Goal: Register for event/course

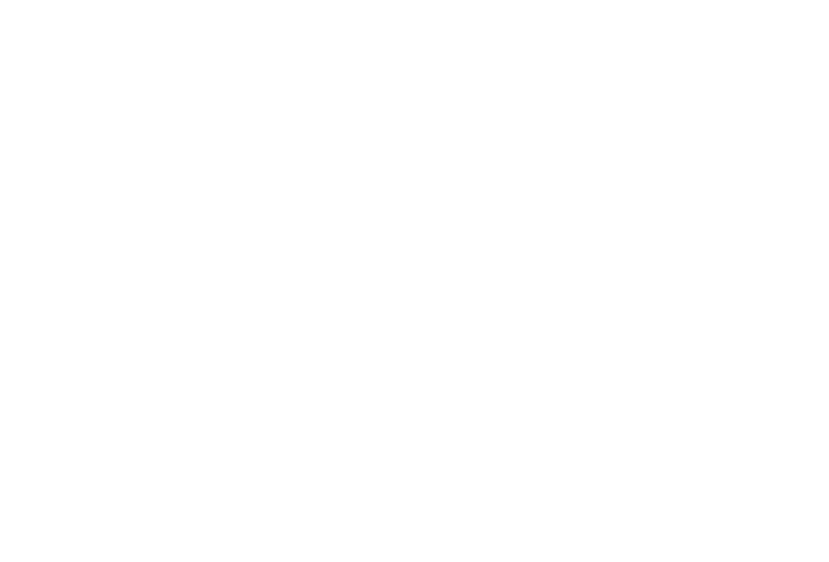
scroll to position [21, 0]
click at [697, 0] on html at bounding box center [414, 0] width 829 height 0
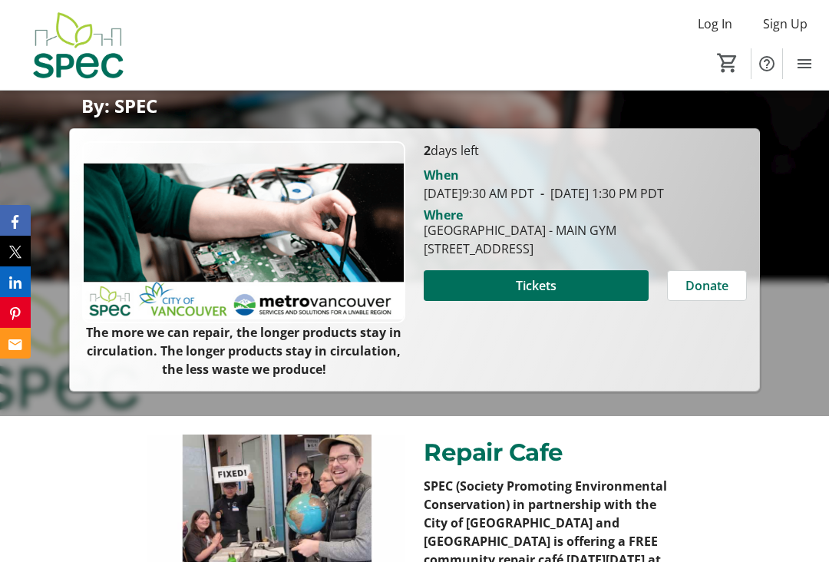
scroll to position [224, 0]
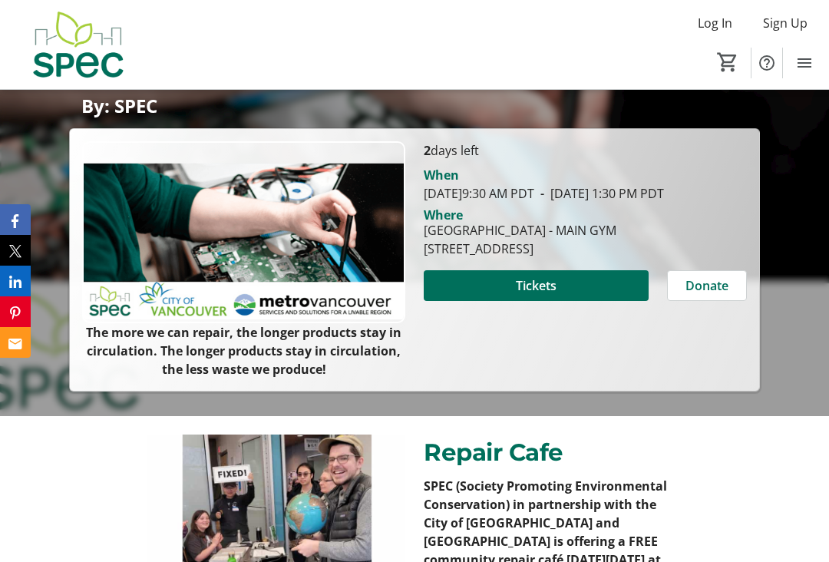
click at [557, 302] on span at bounding box center [536, 285] width 225 height 37
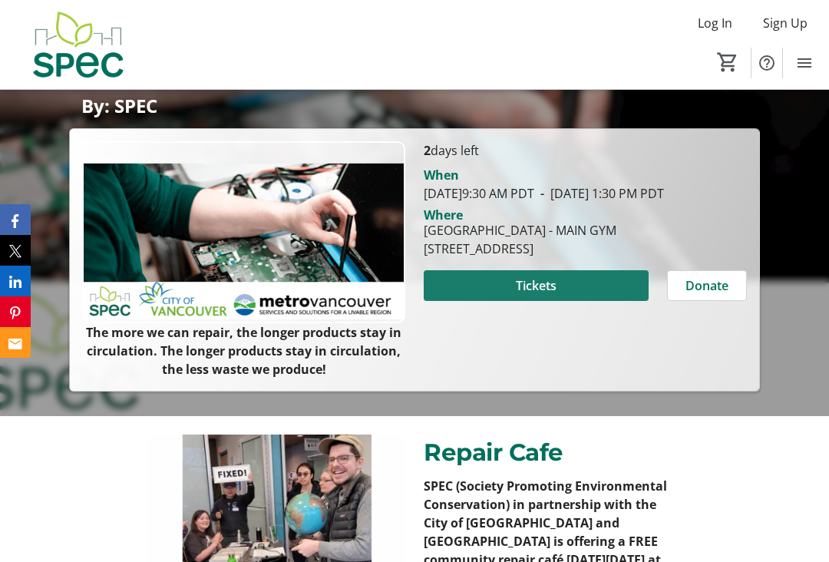
click at [567, 304] on span at bounding box center [536, 285] width 225 height 37
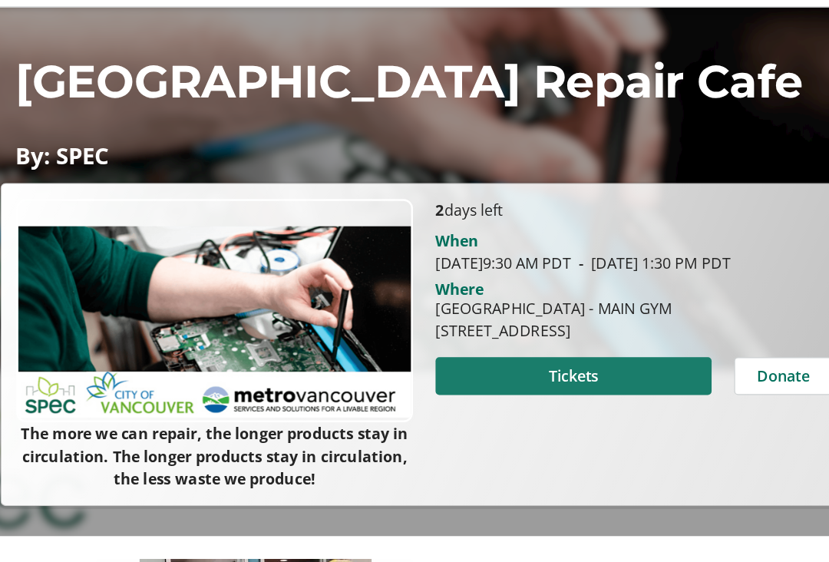
scroll to position [121, 0]
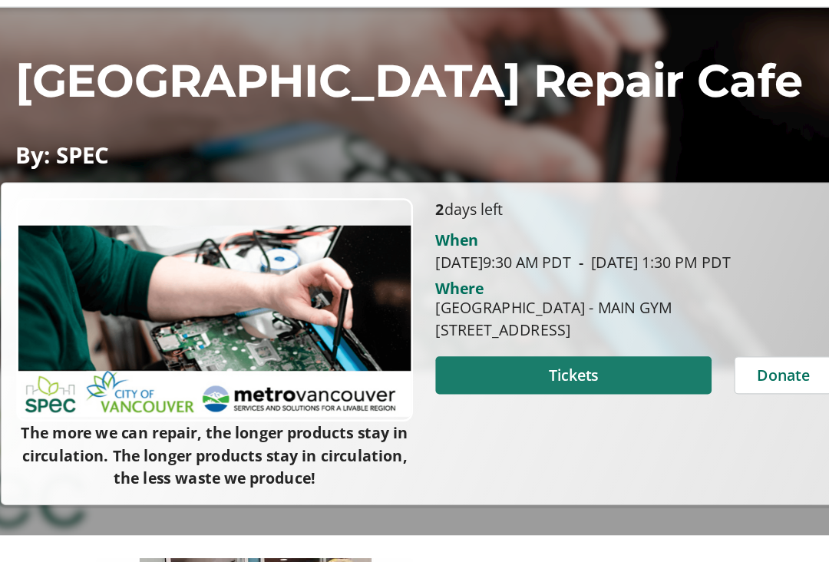
click at [517, 371] on span at bounding box center [536, 389] width 225 height 37
click at [488, 371] on span at bounding box center [536, 389] width 225 height 37
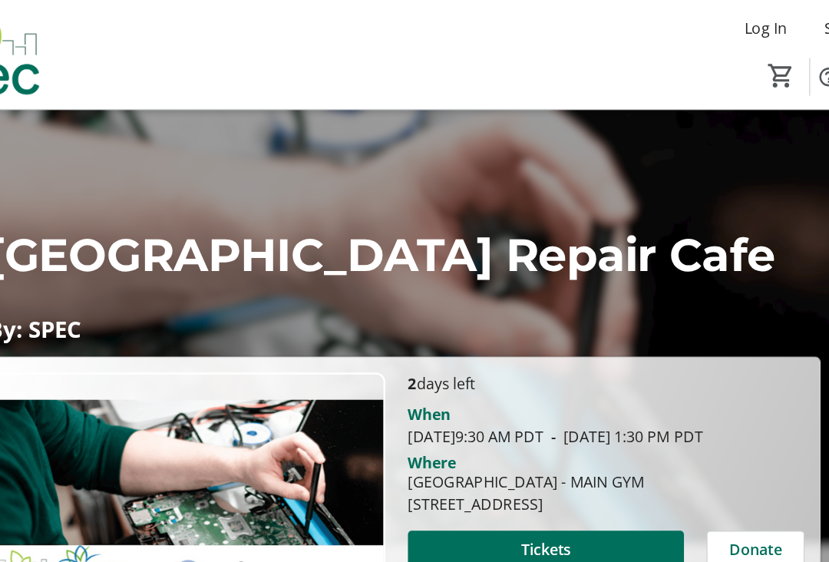
scroll to position [0, 0]
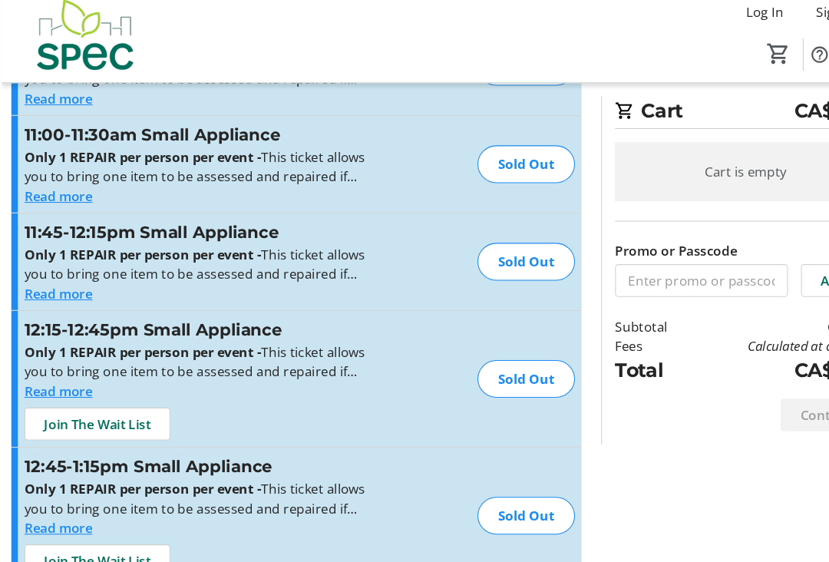
scroll to position [3310, 0]
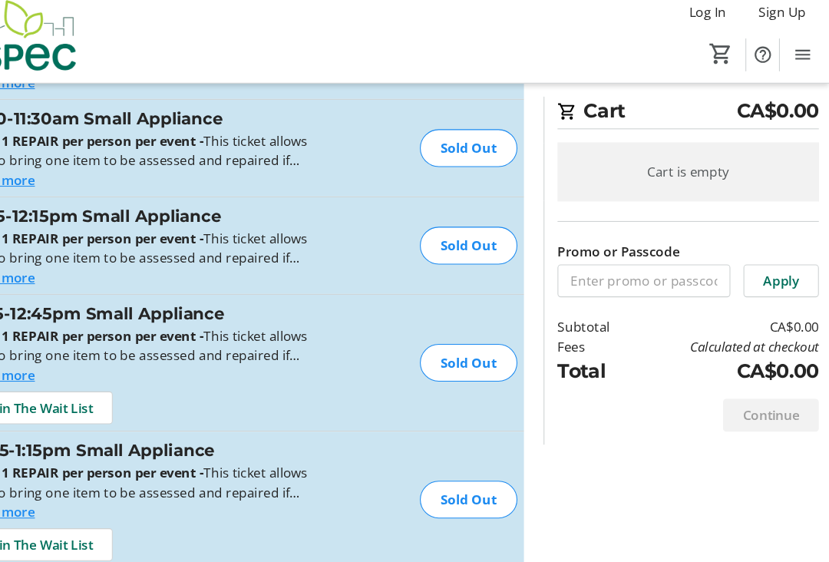
click at [659, 411] on div "Continue" at bounding box center [697, 400] width 245 height 55
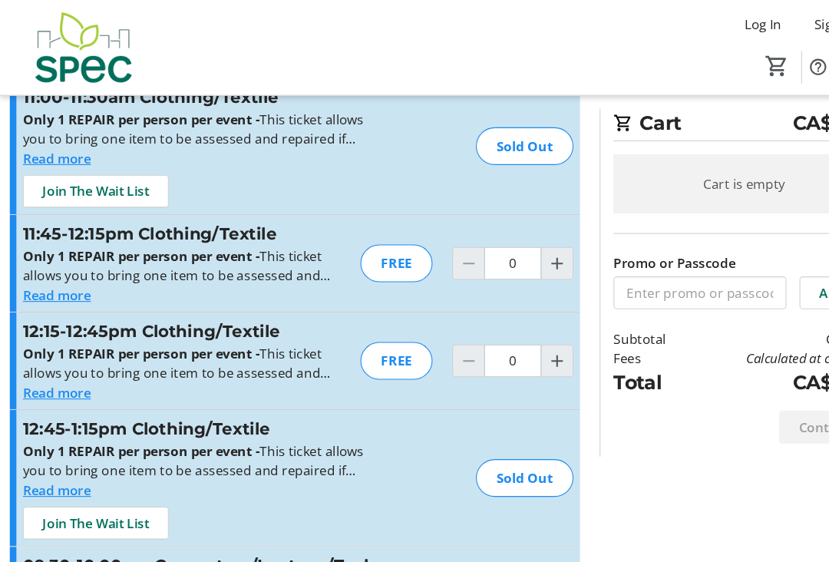
scroll to position [433, 0]
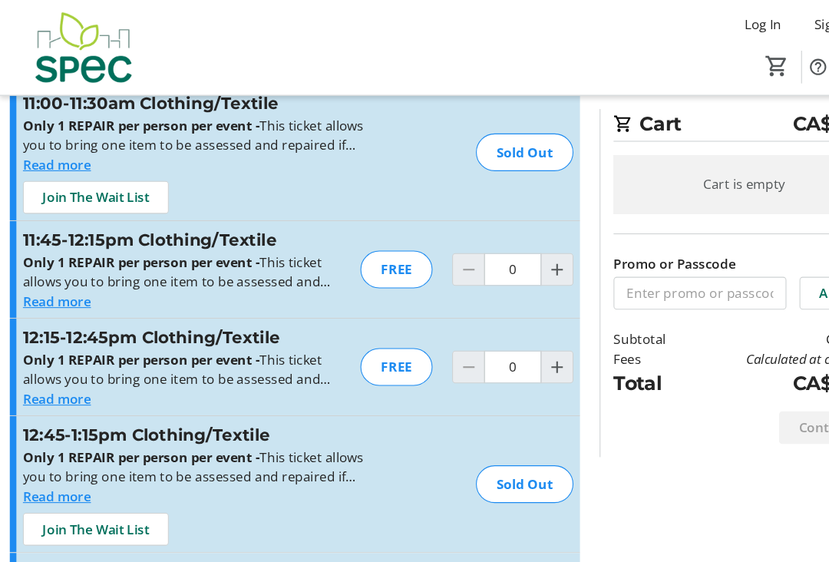
click at [382, 253] on div "FREE" at bounding box center [372, 252] width 68 height 35
click at [528, 254] on mat-icon "Increment by one" at bounding box center [522, 252] width 18 height 18
type input "1"
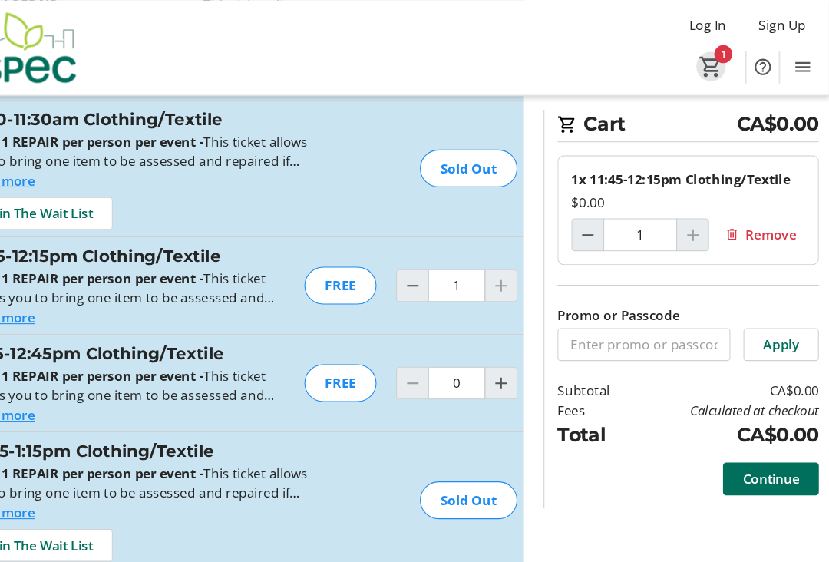
scroll to position [418, 0]
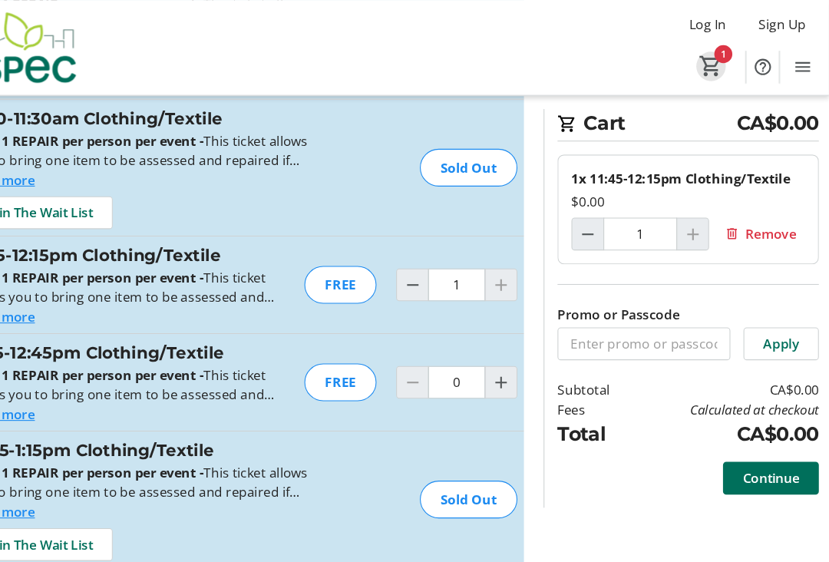
click at [705, 65] on span "Cart" at bounding box center [719, 62] width 28 height 28
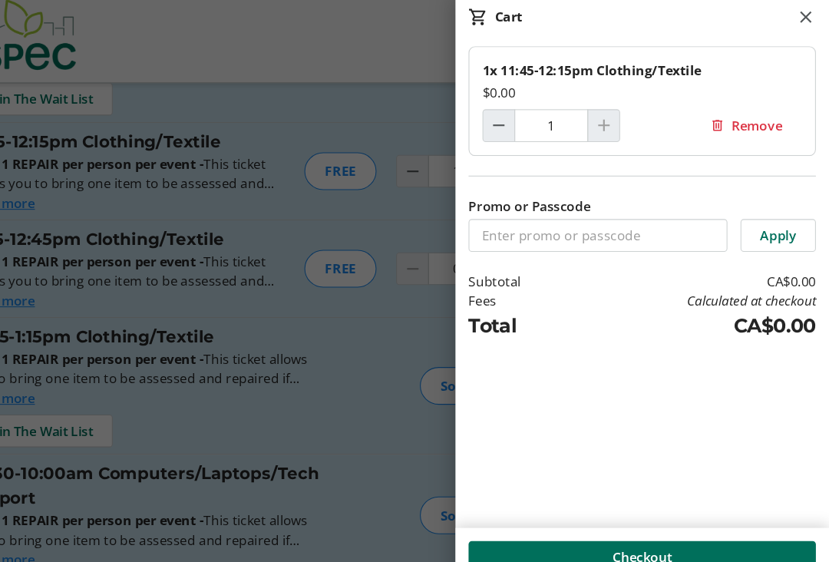
scroll to position [517, 0]
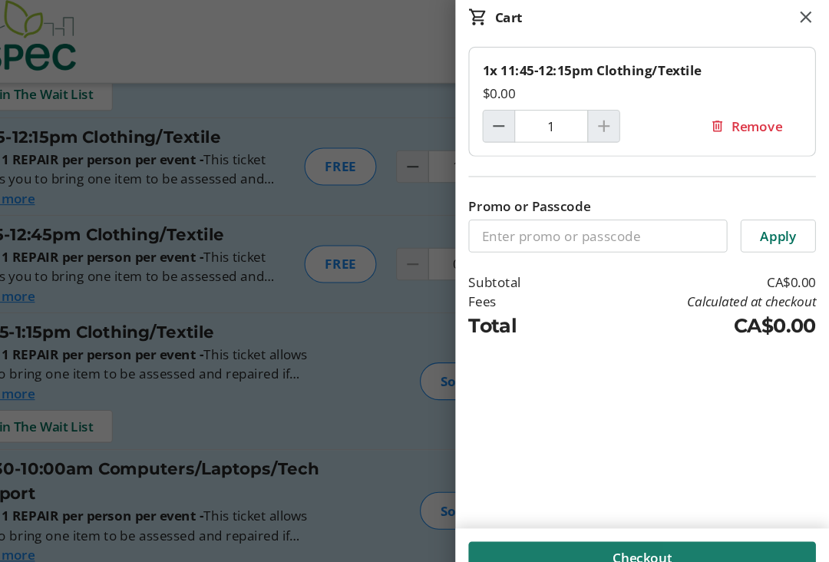
click at [699, 526] on span at bounding box center [653, 534] width 325 height 37
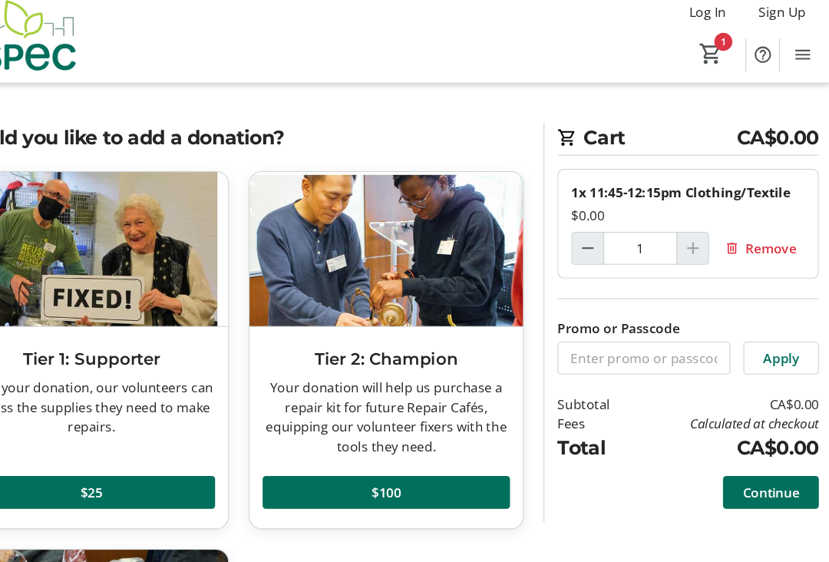
click at [748, 464] on span "Continue" at bounding box center [774, 473] width 53 height 18
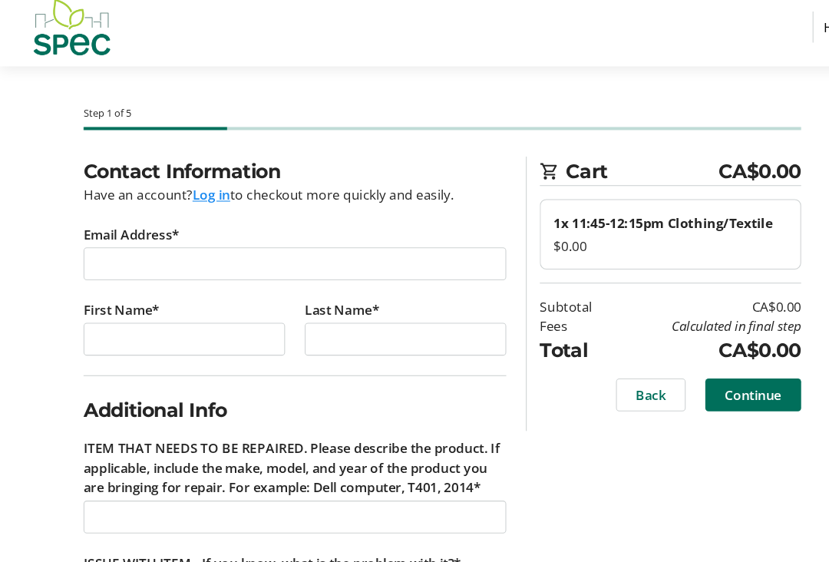
click at [207, 227] on tr-form-field "Email Address*" at bounding box center [276, 257] width 396 height 71
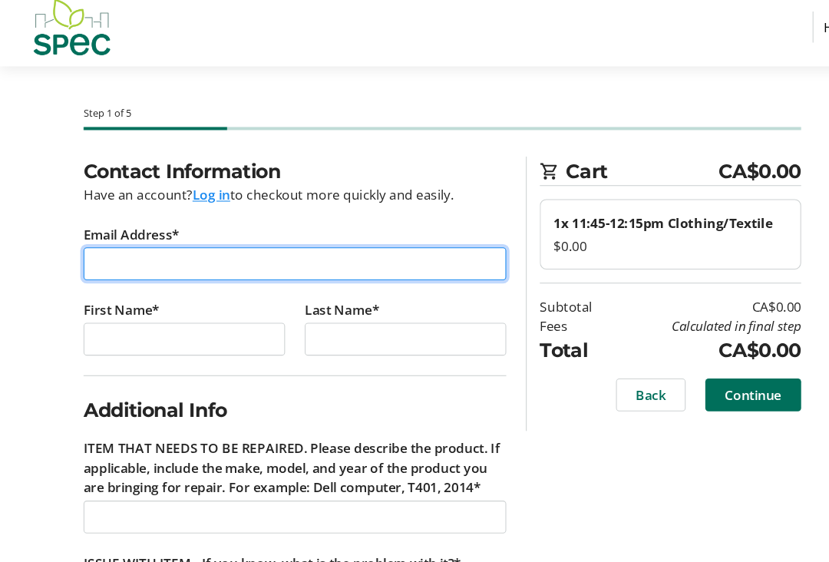
click at [229, 255] on input "Email Address*" at bounding box center [276, 258] width 396 height 31
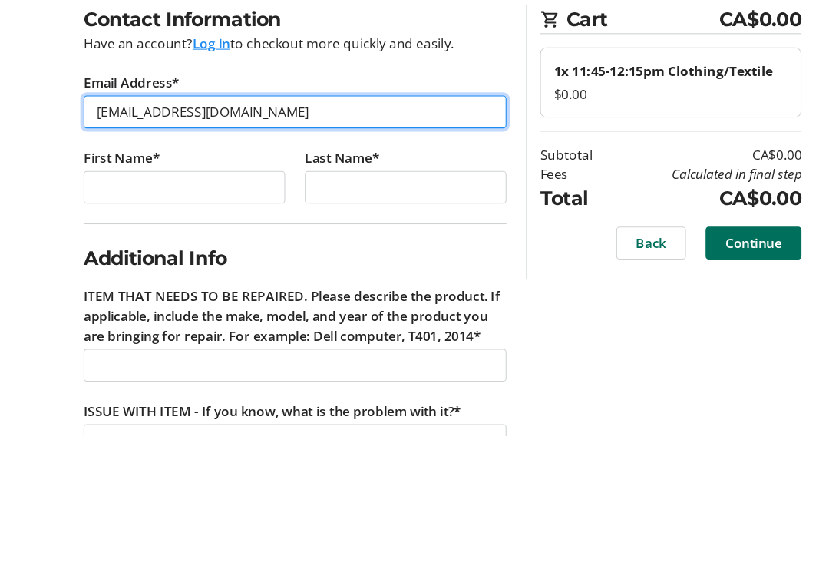
type input "[EMAIL_ADDRESS][DOMAIN_NAME]"
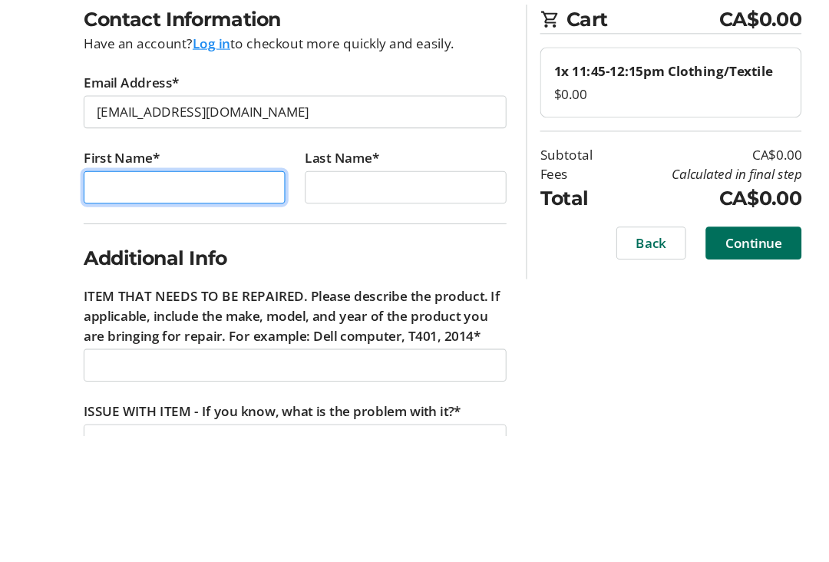
click at [184, 314] on input "First Name*" at bounding box center [172, 329] width 189 height 31
type input "[PERSON_NAME]"
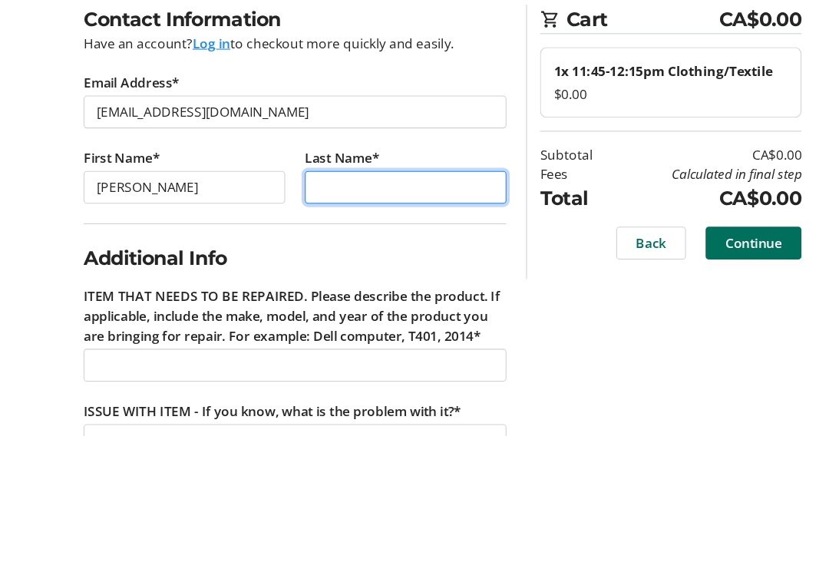
click at [390, 314] on input "Last Name*" at bounding box center [380, 329] width 189 height 31
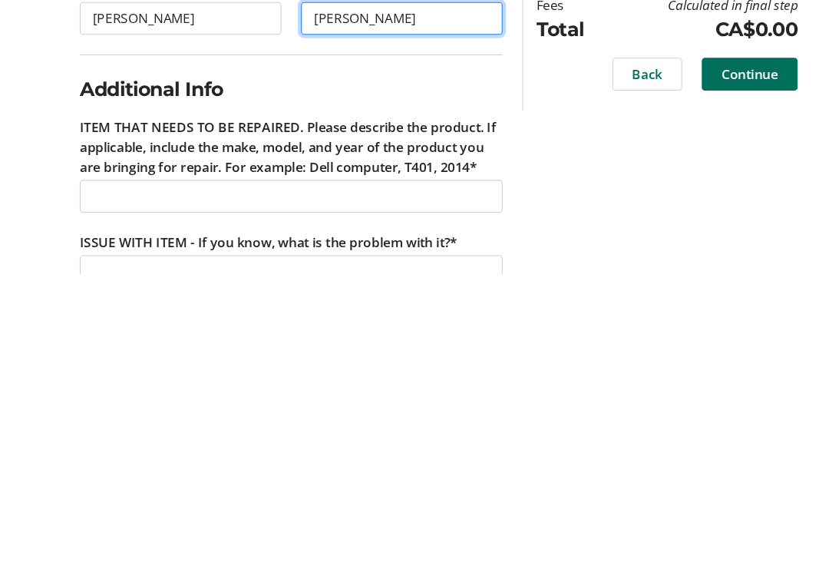
scroll to position [8, 0]
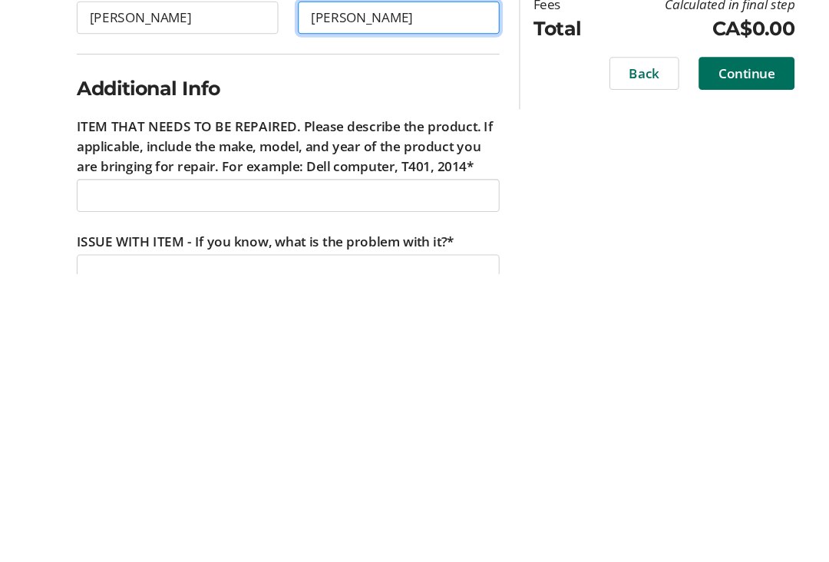
type input "[PERSON_NAME]"
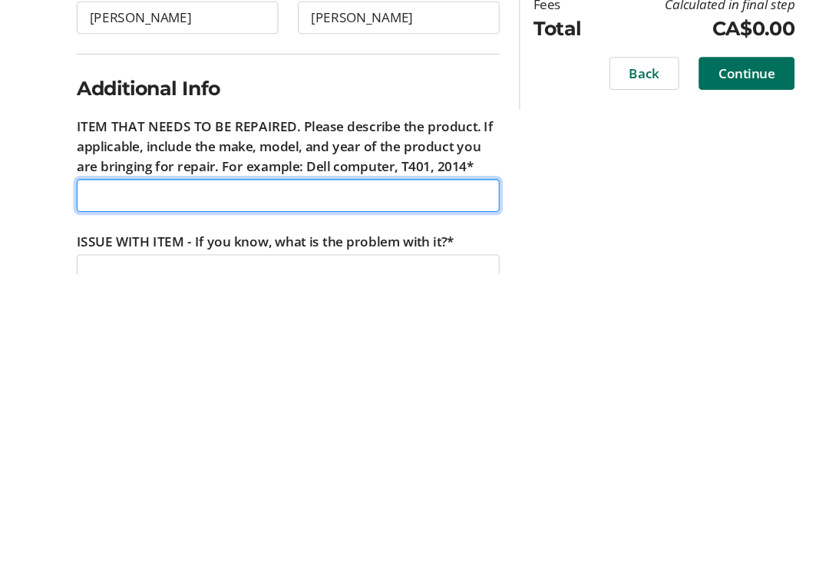
click at [141, 473] on input "ITEM THAT NEEDS TO BE REPAIRED. Please describe the product. If applicable, inc…" at bounding box center [276, 488] width 396 height 31
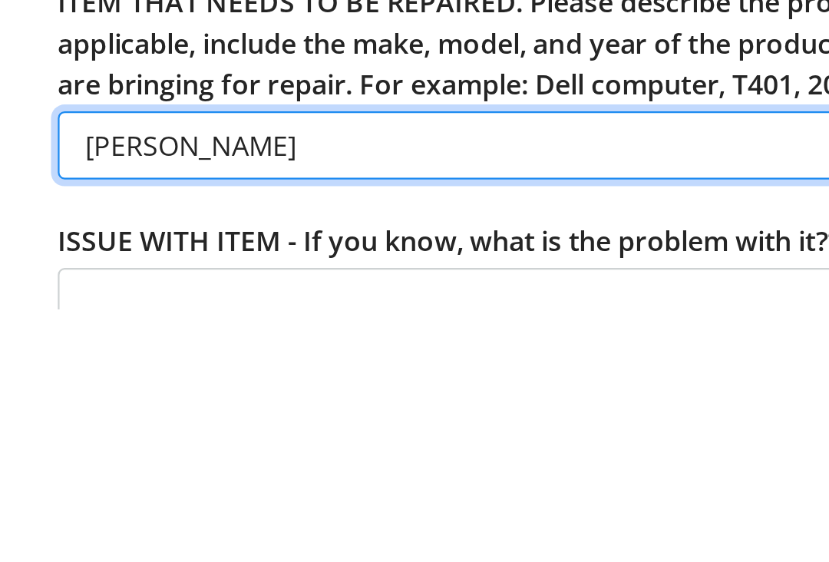
type input "J"
type input "C"
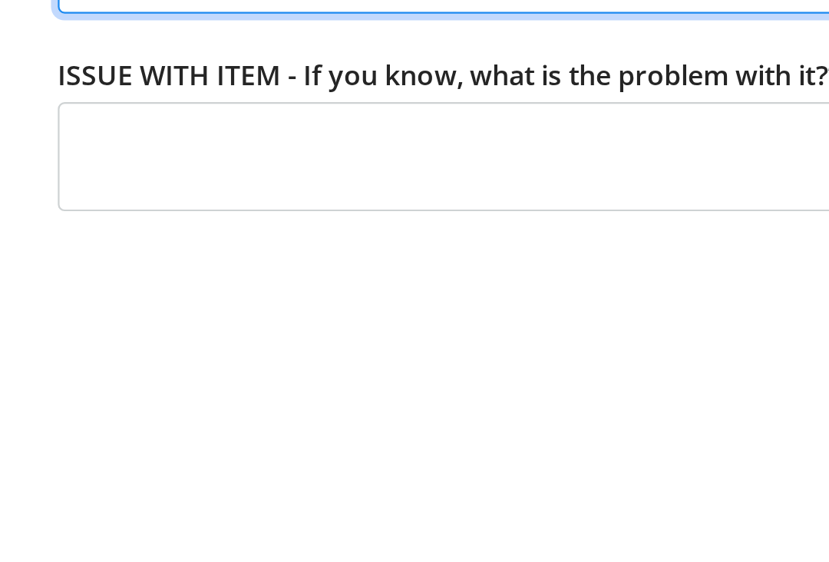
scroll to position [74, 0]
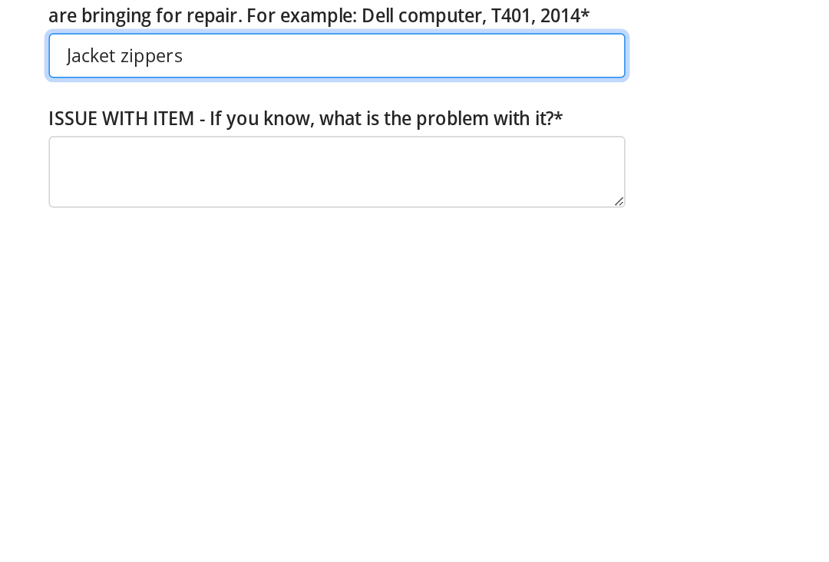
type input "Jacket zippers"
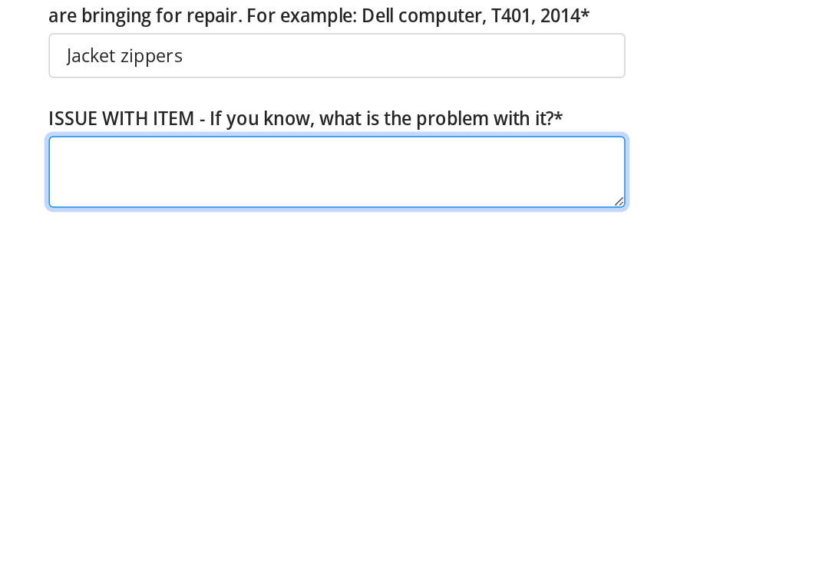
click at [95, 477] on textarea "ISSUE WITH ITEM - If you know, what is the problem with it?*" at bounding box center [276, 501] width 396 height 49
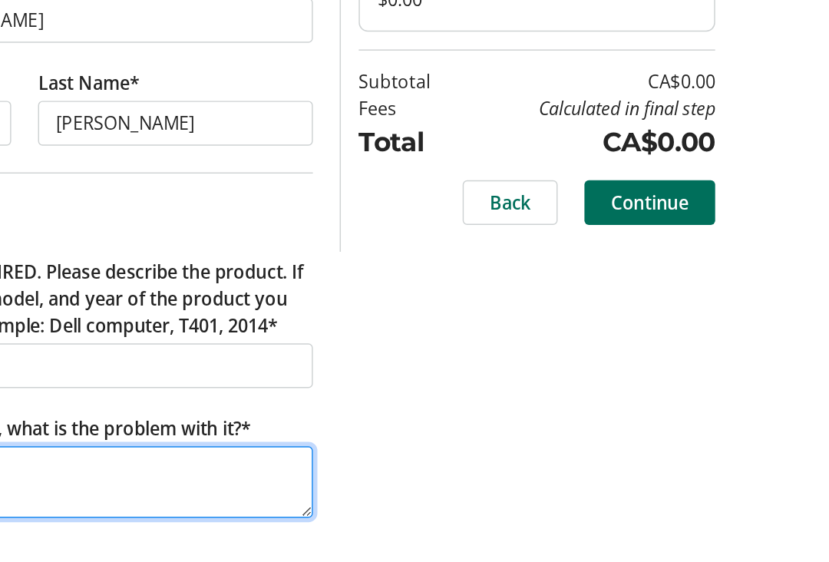
type textarea "Broken zipper"
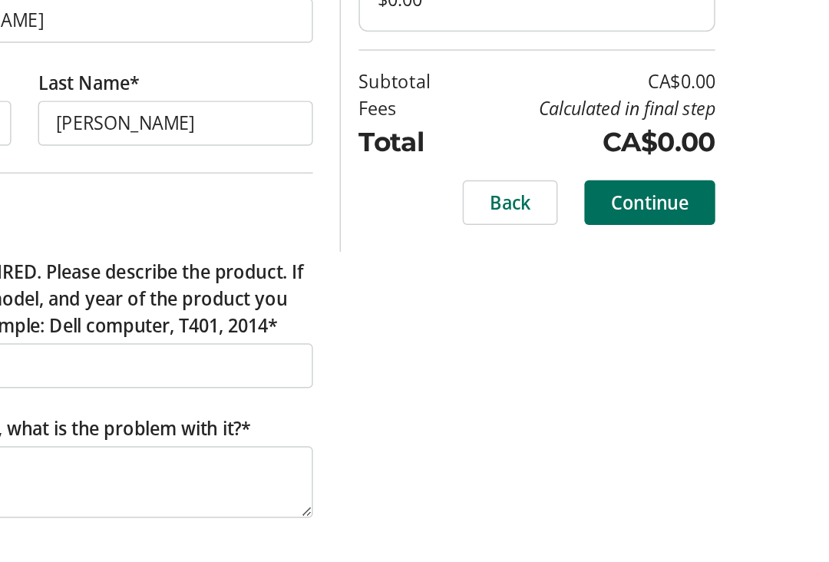
click at [679, 300] on span "Continue" at bounding box center [705, 309] width 53 height 18
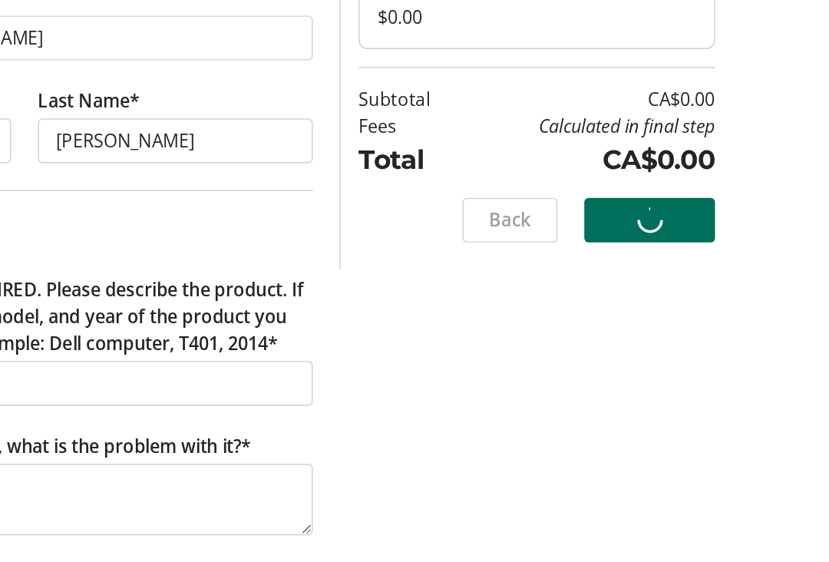
scroll to position [0, 0]
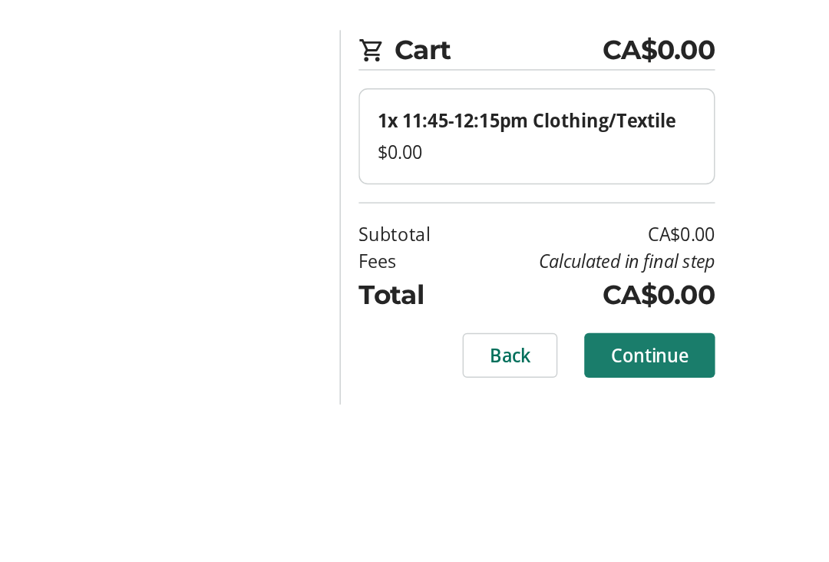
click at [679, 372] on span "Continue" at bounding box center [705, 381] width 53 height 18
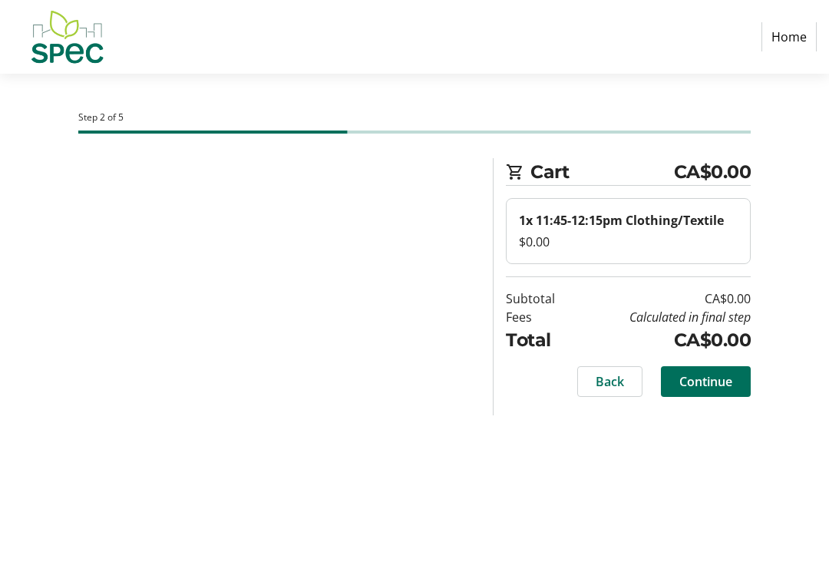
click at [103, 44] on img at bounding box center [66, 36] width 109 height 61
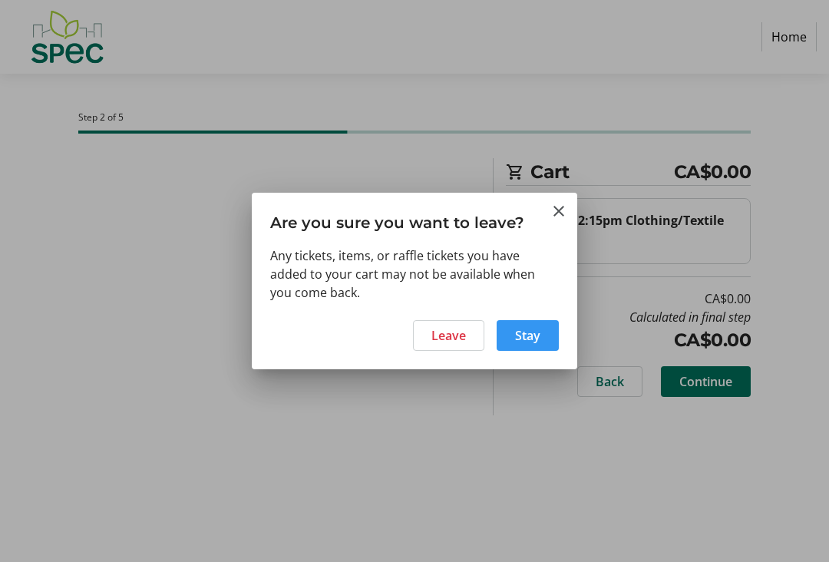
click at [540, 338] on span at bounding box center [528, 335] width 62 height 37
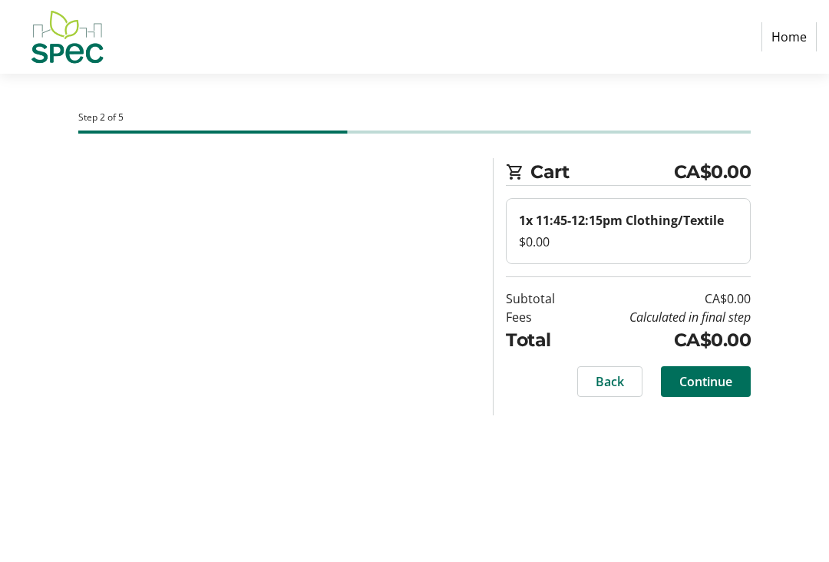
click at [797, 44] on link "Home" at bounding box center [788, 36] width 55 height 29
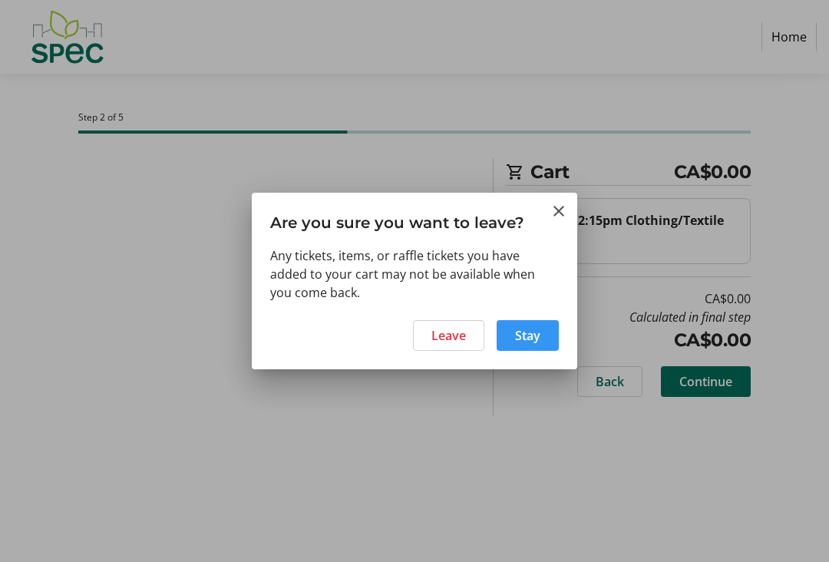
click at [539, 334] on span "Stay" at bounding box center [527, 335] width 25 height 18
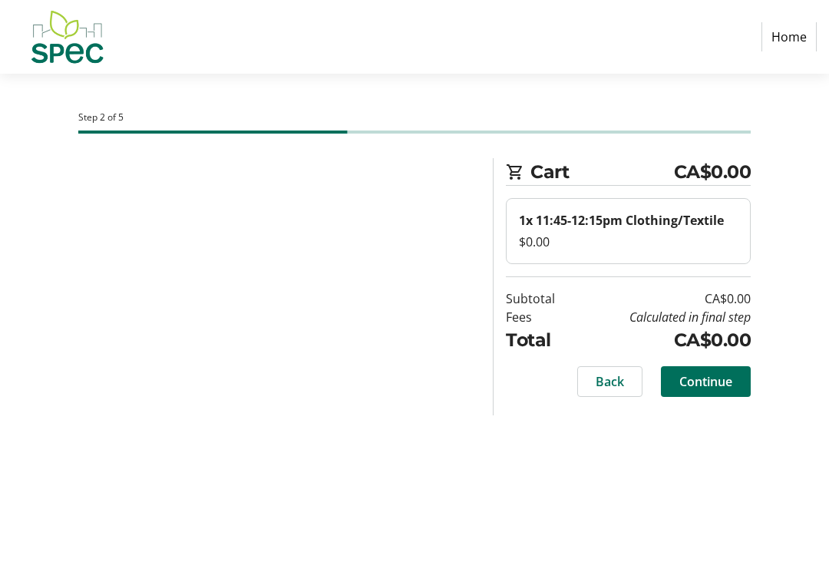
click at [301, 556] on div "Step 2 of 5 Cart CA$0.00 1x 11:45-12:15pm Clothing/Textile $0.00 Subtotal CA$0.…" at bounding box center [414, 318] width 829 height 488
click at [540, 177] on span "Cart" at bounding box center [602, 171] width 144 height 27
click at [566, 174] on span "Cart" at bounding box center [602, 171] width 144 height 27
click at [528, 160] on h2 "Cart CA$0.00" at bounding box center [628, 172] width 245 height 28
